Goal: Find specific page/section: Find specific page/section

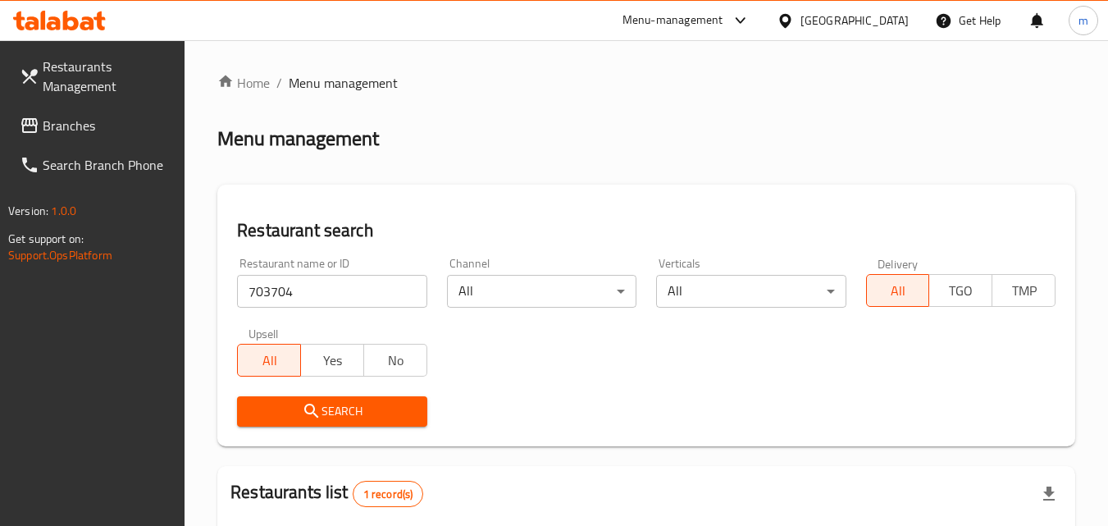
click at [107, 127] on span "Branches" at bounding box center [108, 126] width 130 height 20
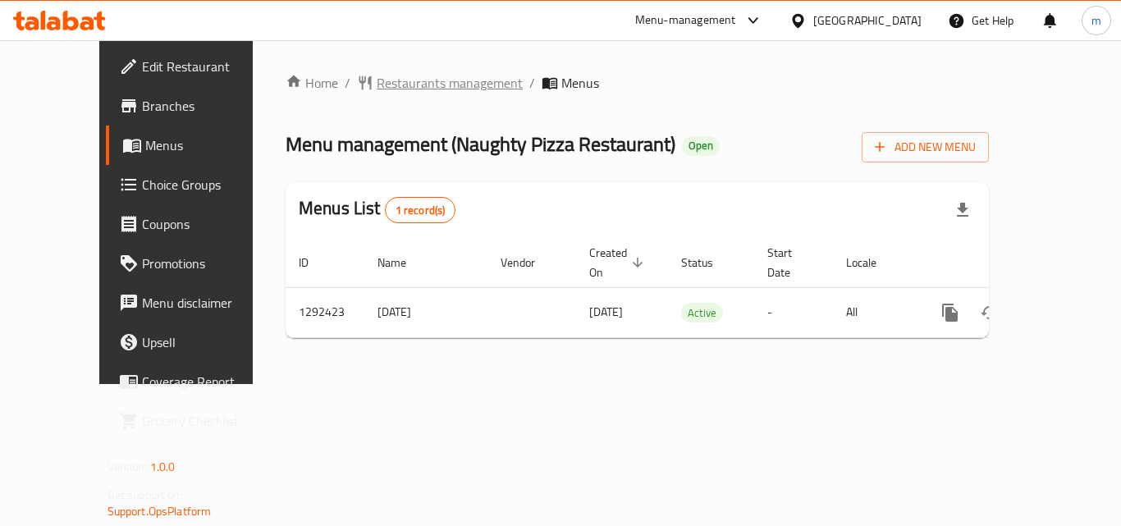
click at [379, 79] on span "Restaurants management" at bounding box center [450, 83] width 146 height 20
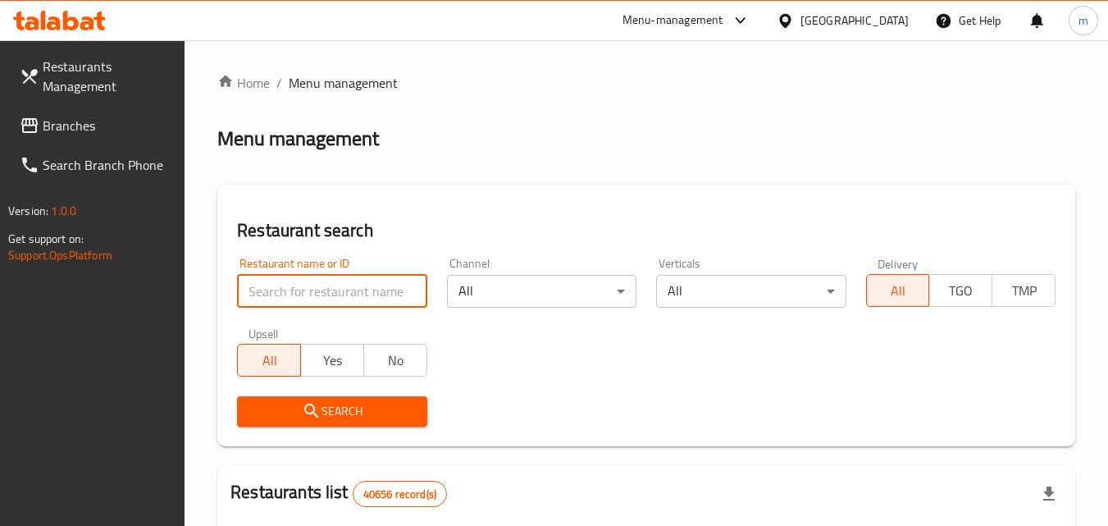
click at [265, 287] on input "search" at bounding box center [332, 291] width 190 height 33
paste input "699133"
type input "699133"
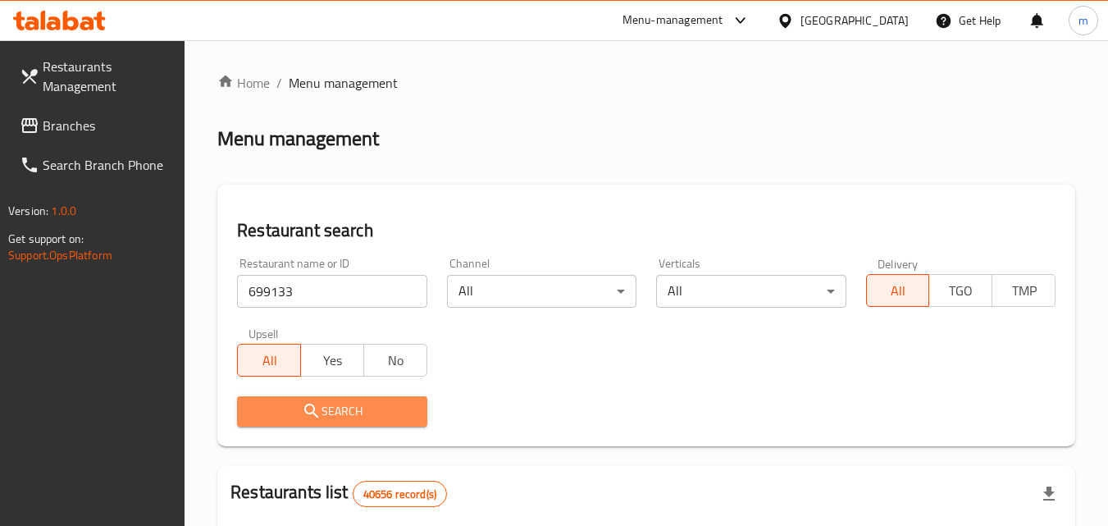
click at [286, 407] on span "Search" at bounding box center [331, 411] width 163 height 21
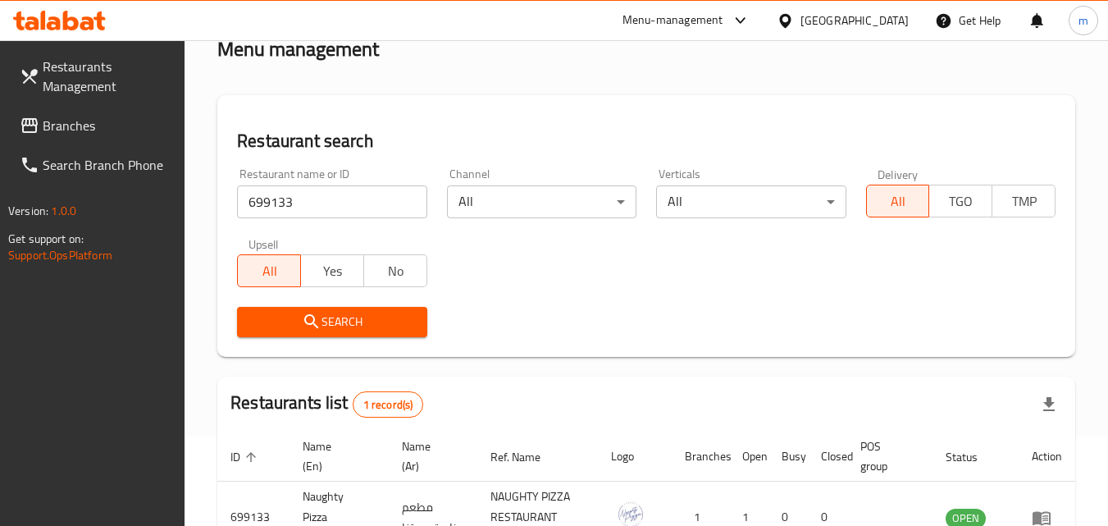
scroll to position [206, 0]
